Goal: Task Accomplishment & Management: Manage account settings

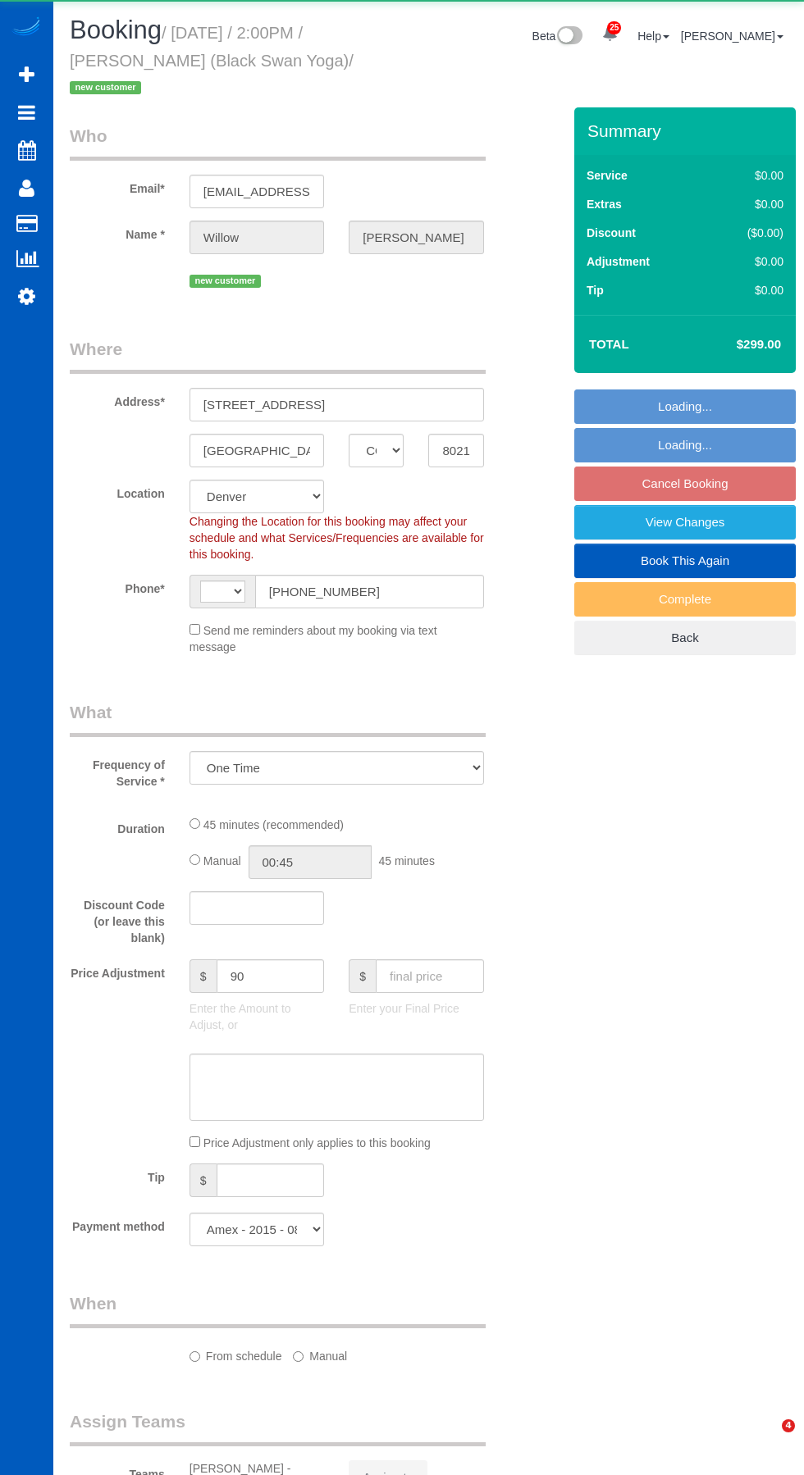
select select "CO"
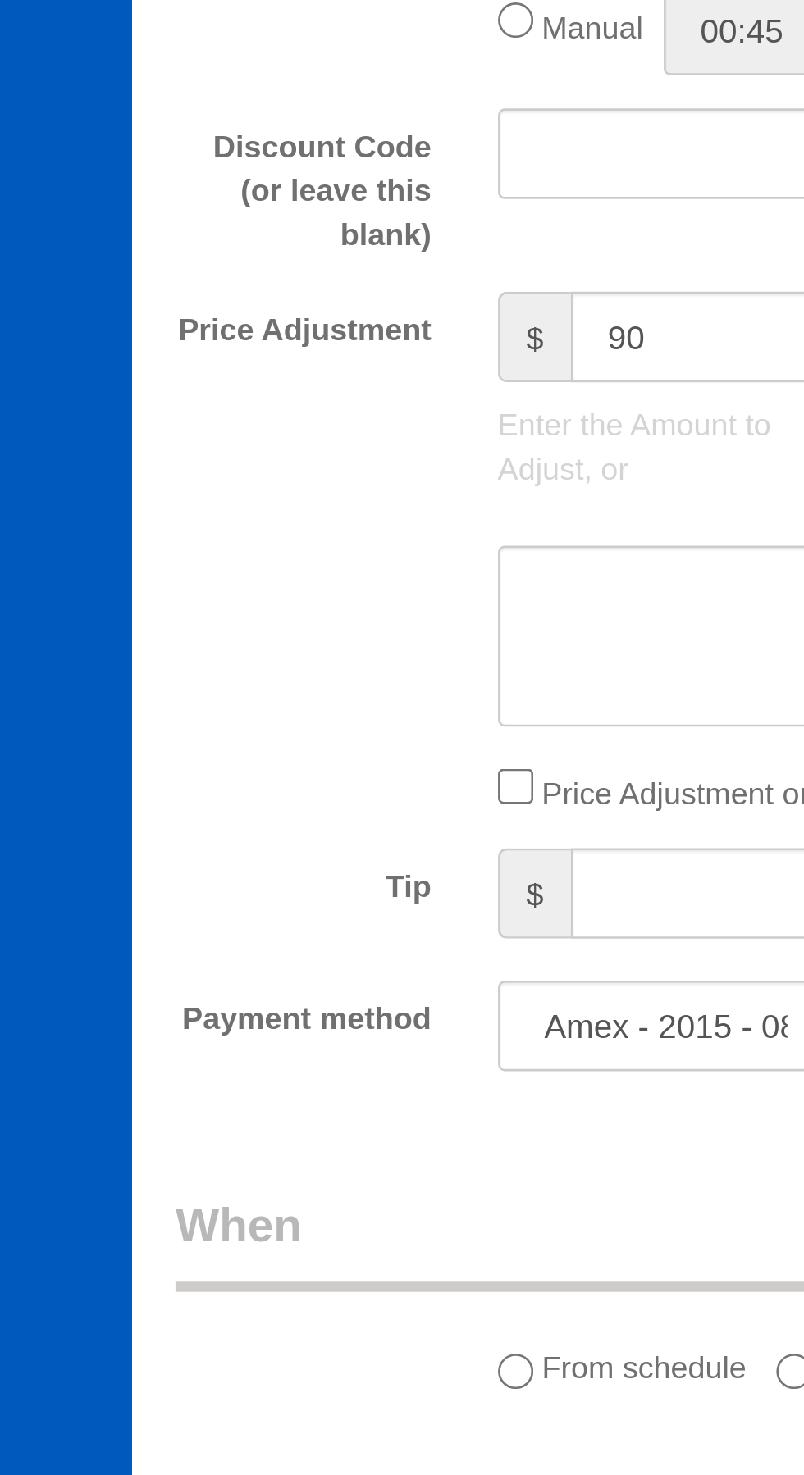
select select "object:2701"
select select "string:[GEOGRAPHIC_DATA]"
select select "199"
select select "1501"
select select "spot1"
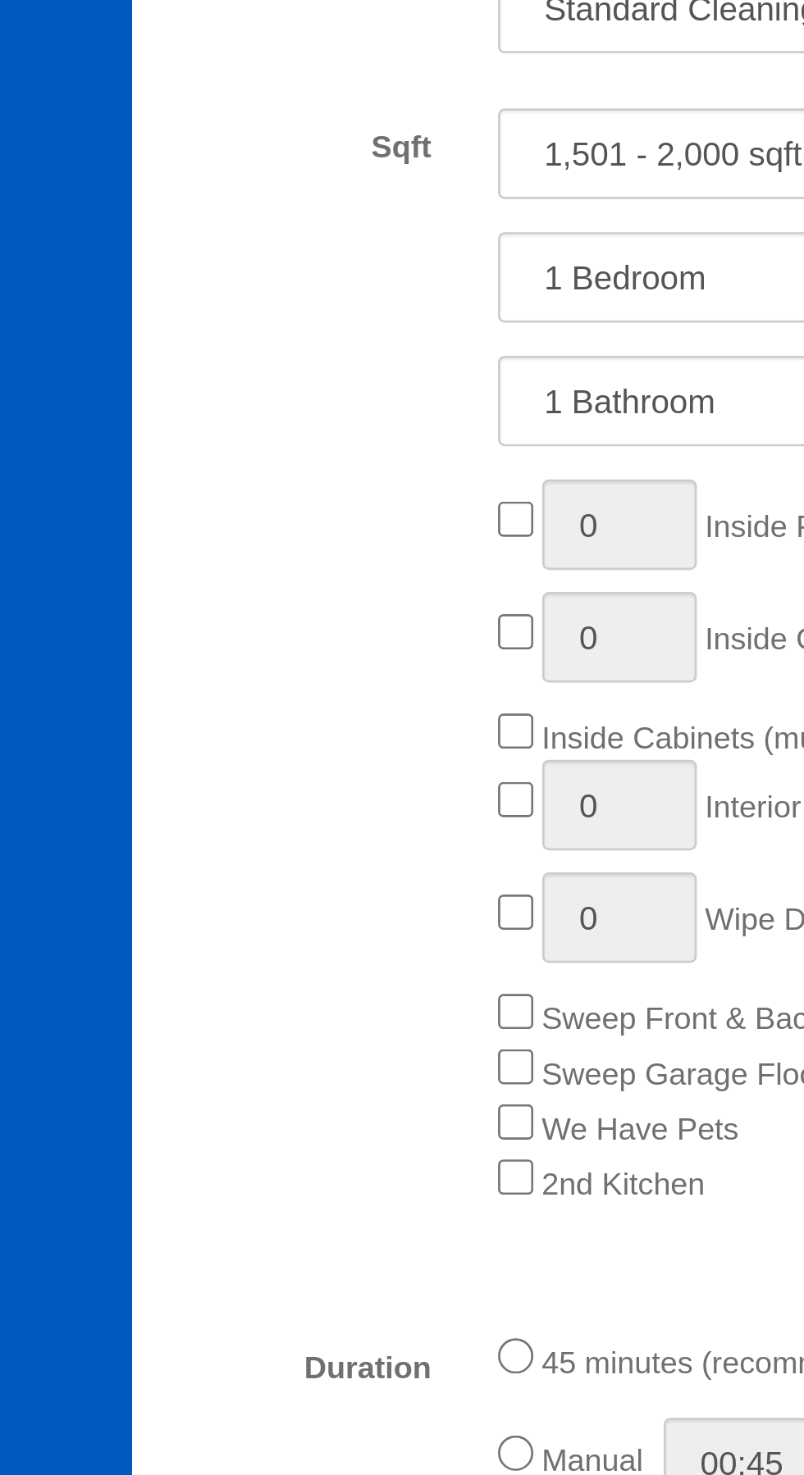
select select "1501"
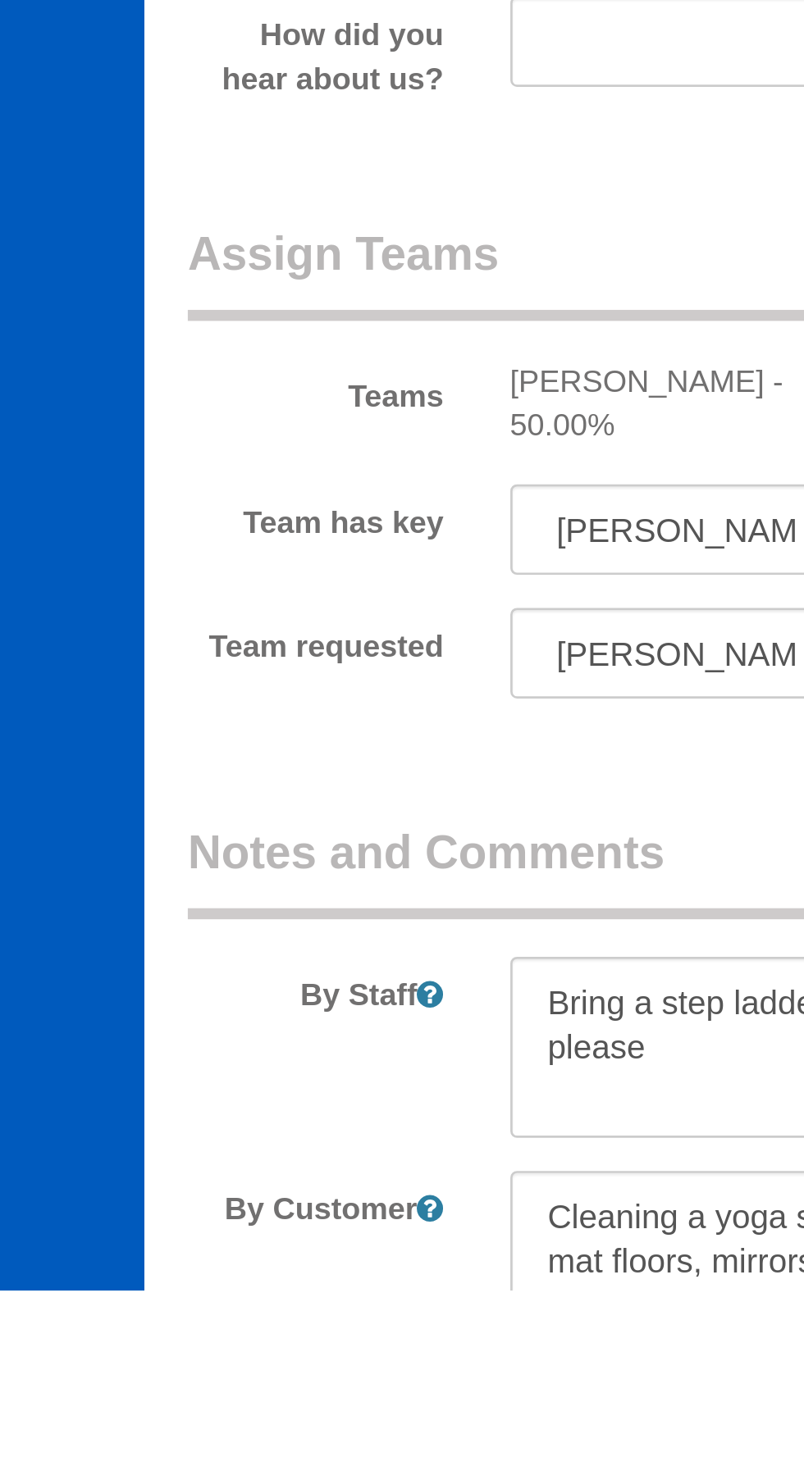
scroll to position [1445, 0]
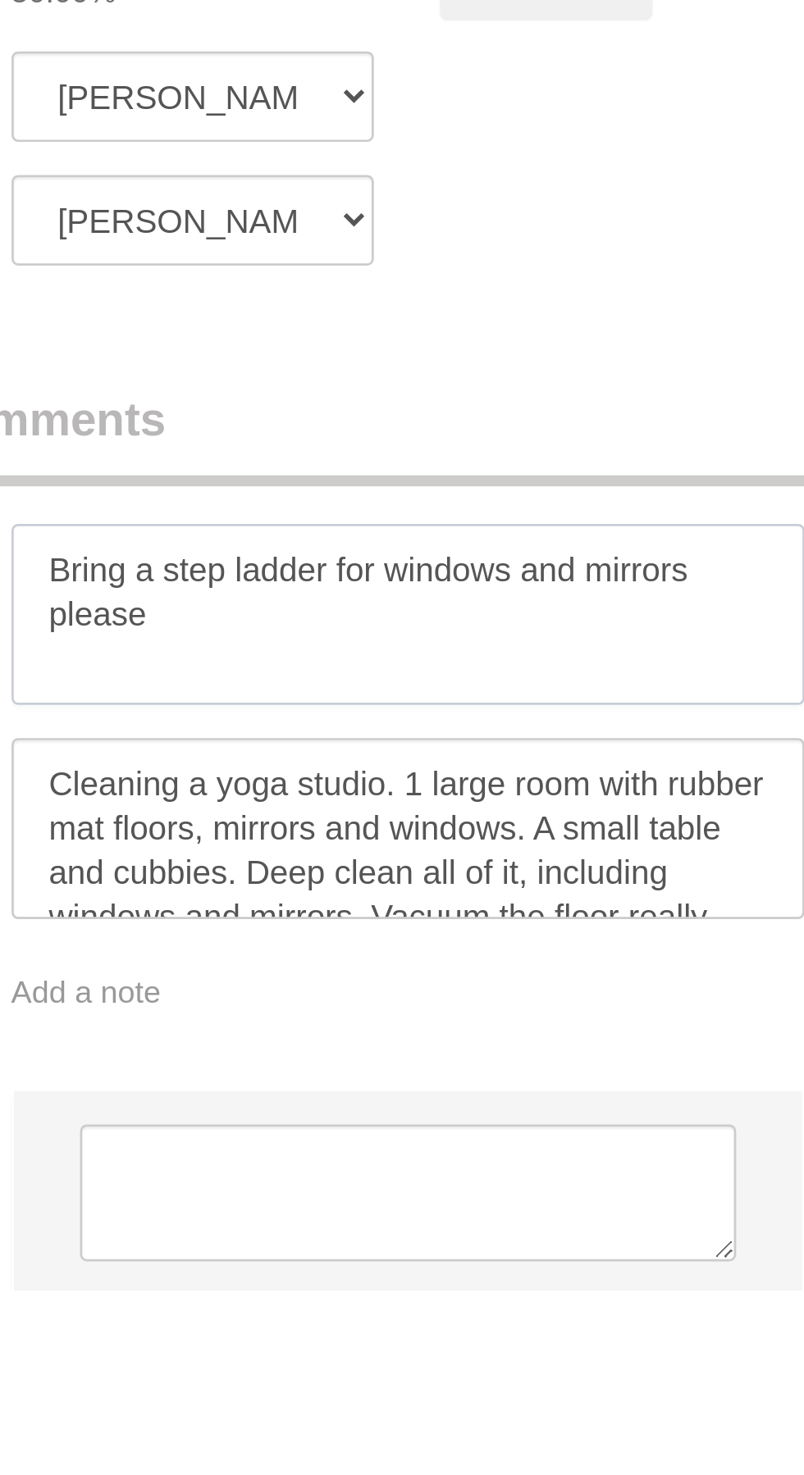
click at [422, 1234] on textarea at bounding box center [336, 1224] width 294 height 67
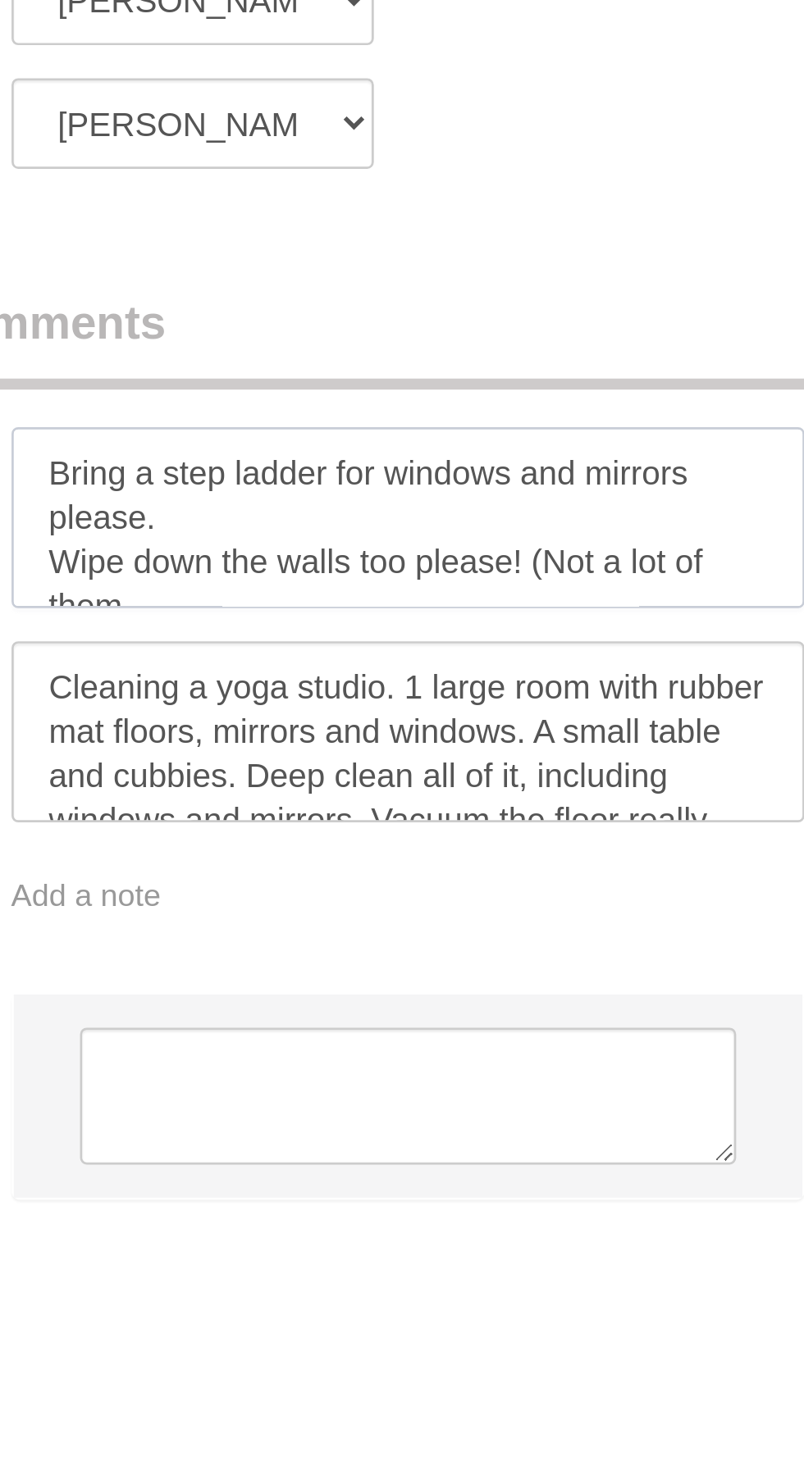
scroll to position [7, 0]
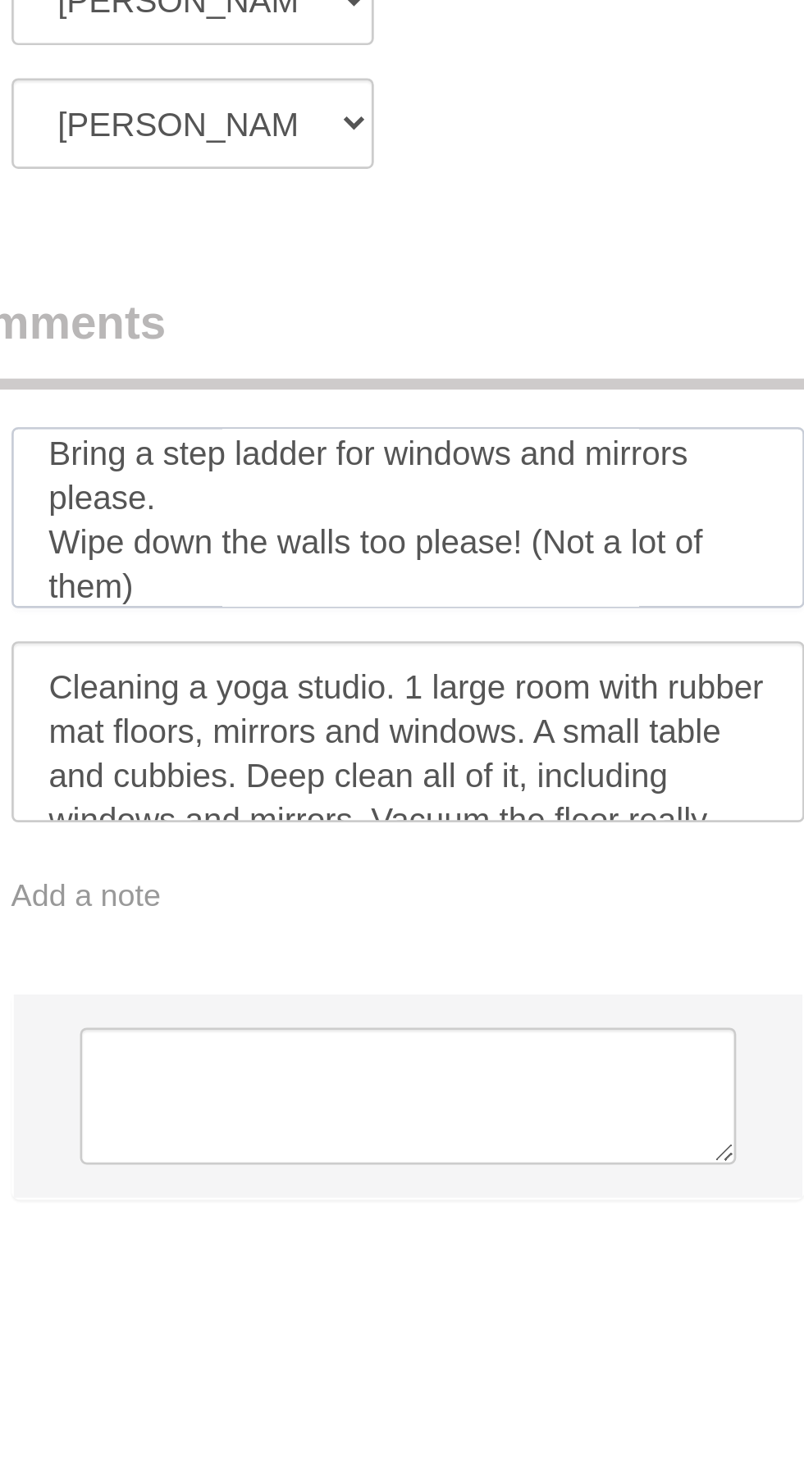
click at [380, 1196] on textarea at bounding box center [336, 1192] width 294 height 67
click at [383, 1192] on textarea at bounding box center [336, 1192] width 294 height 67
click at [394, 1196] on textarea at bounding box center [336, 1192] width 294 height 67
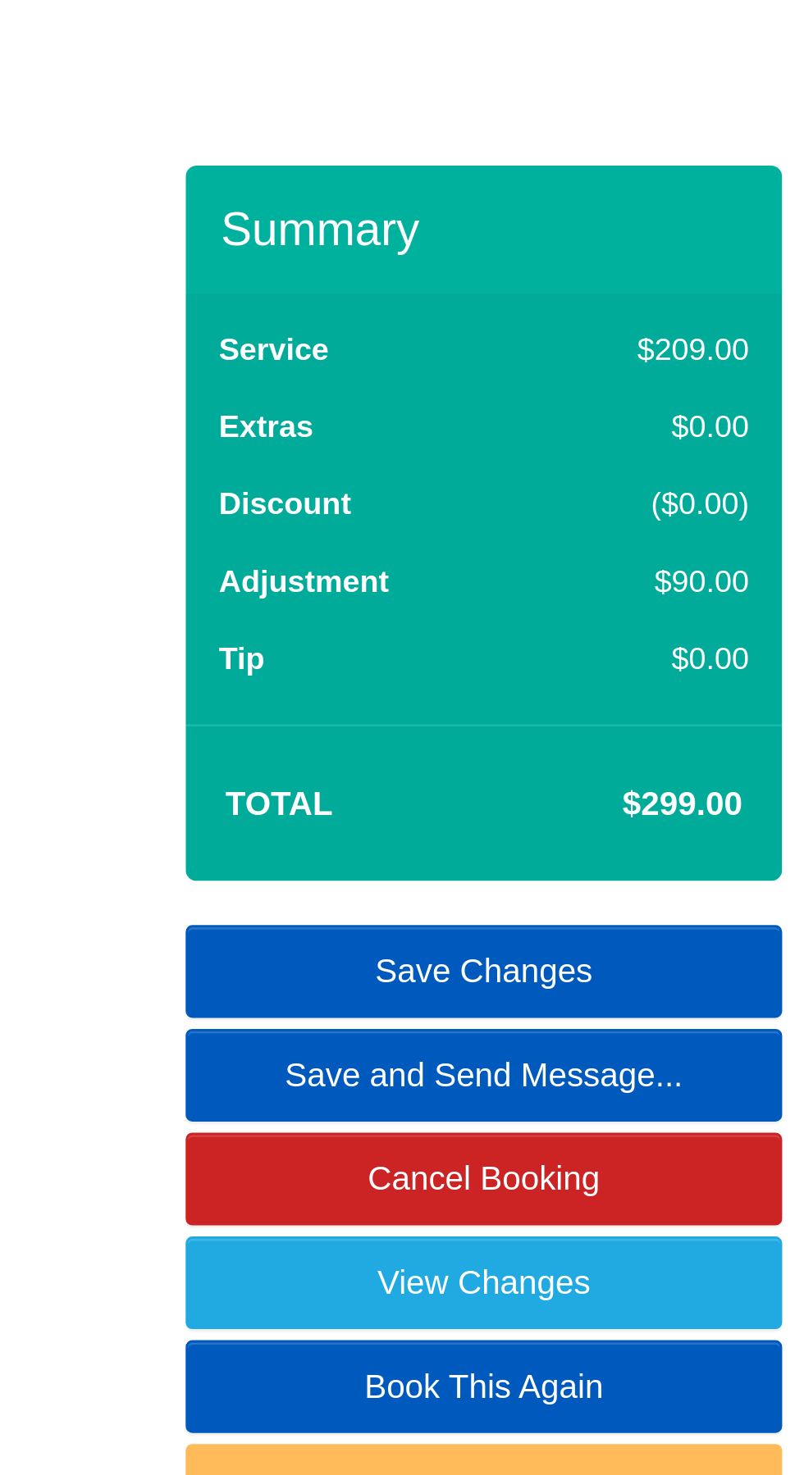
scroll to position [1388, 0]
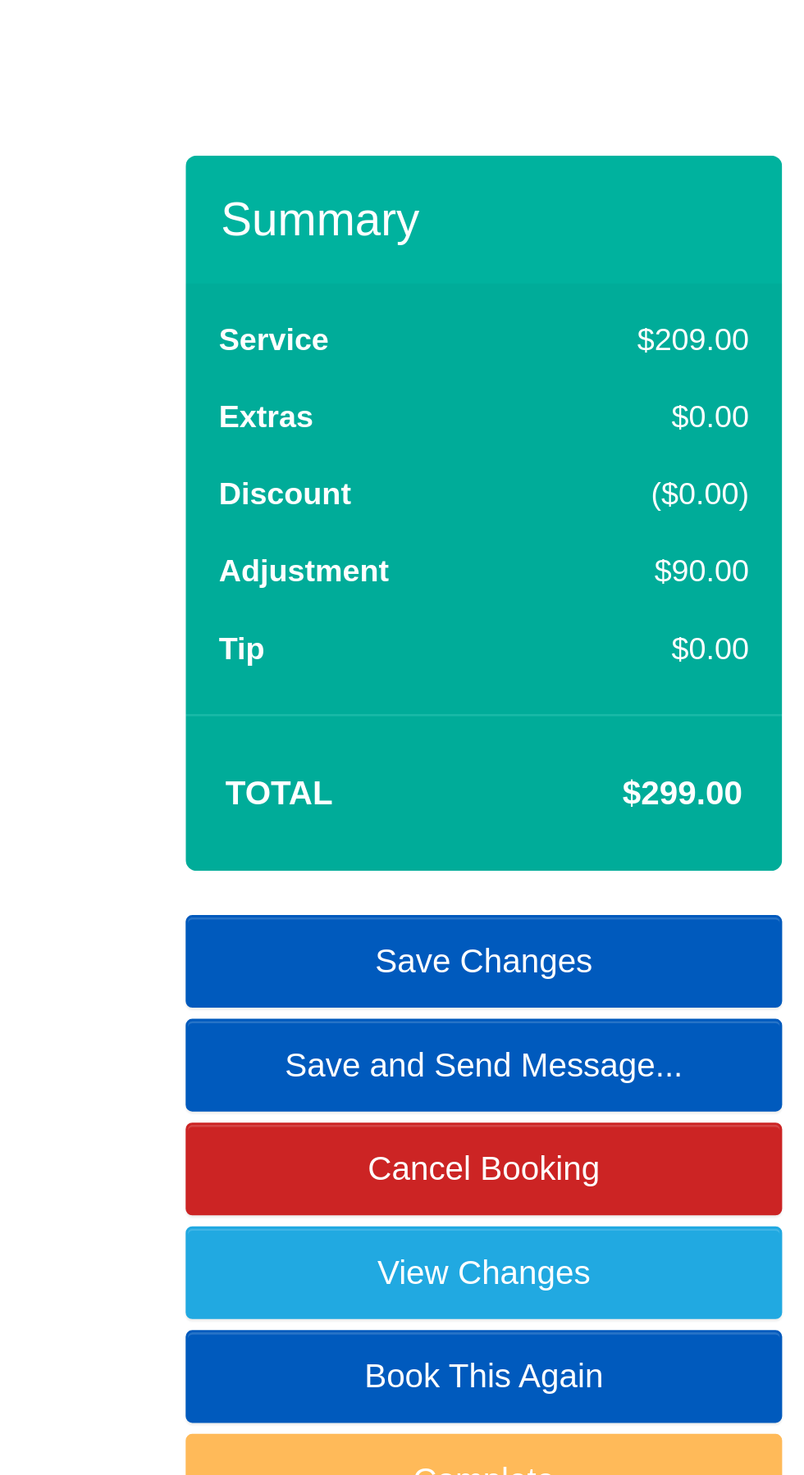
type textarea "Bring a step ladder for windows and mirrors please. Wipe down the walls too ple…"
click at [706, 409] on link "Save Changes" at bounding box center [684, 407] width 221 height 34
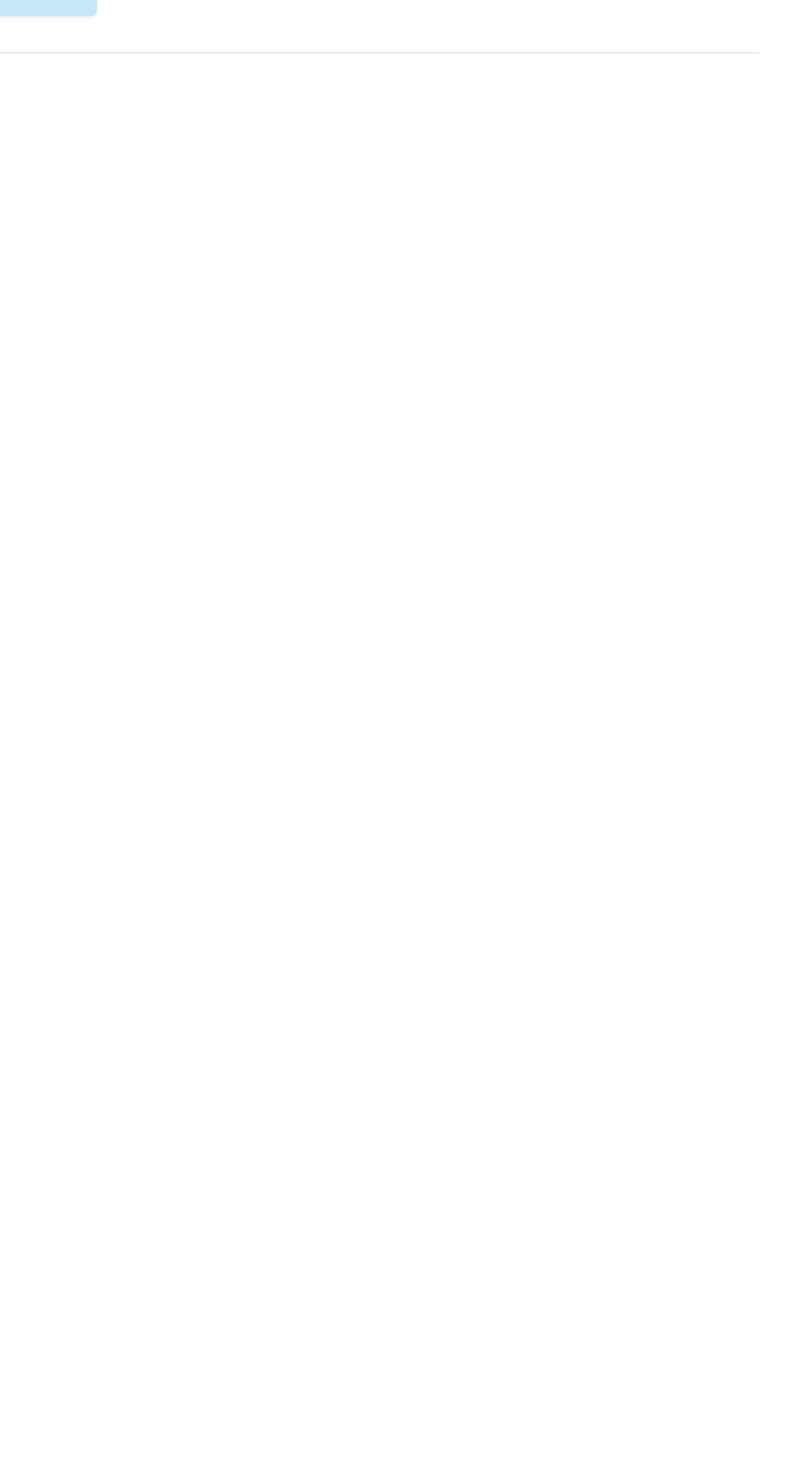
scroll to position [0, 0]
